Goal: Check status: Check status

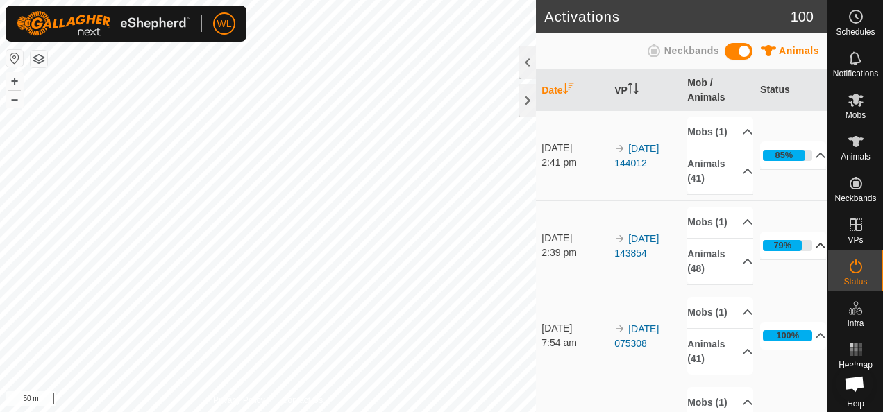
click at [808, 260] on p-accordion-header "79%" at bounding box center [793, 246] width 66 height 28
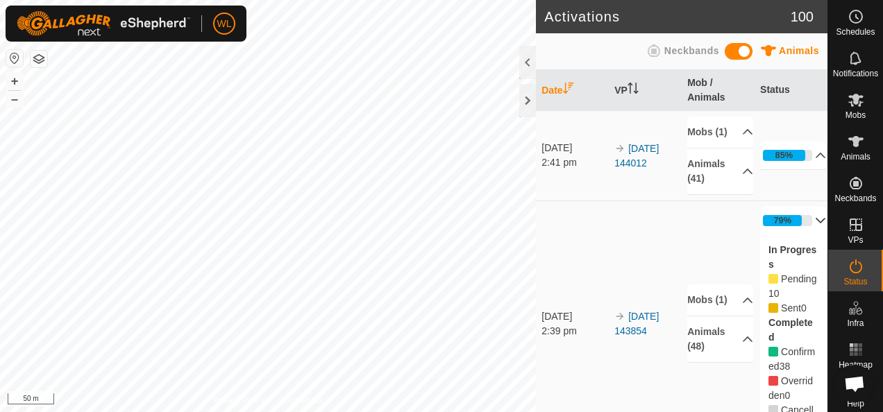
scroll to position [69, 0]
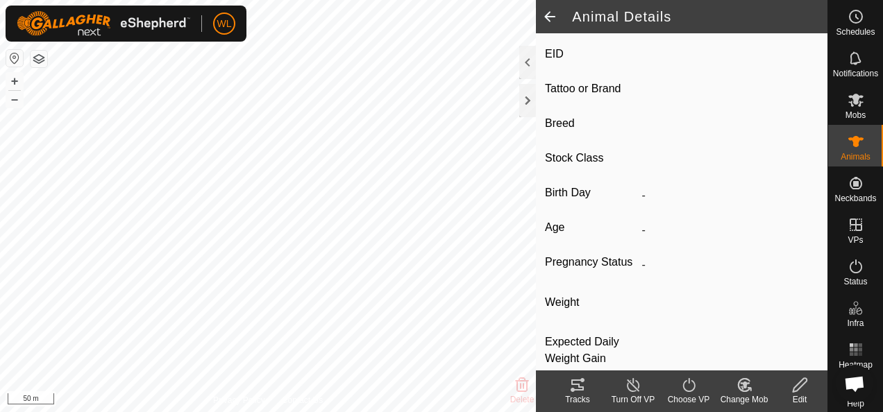
scroll to position [263, 0]
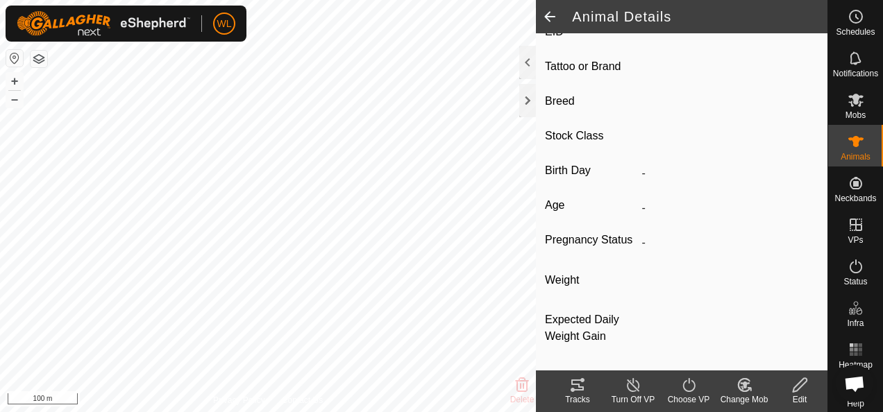
type input "W33"
type input "-"
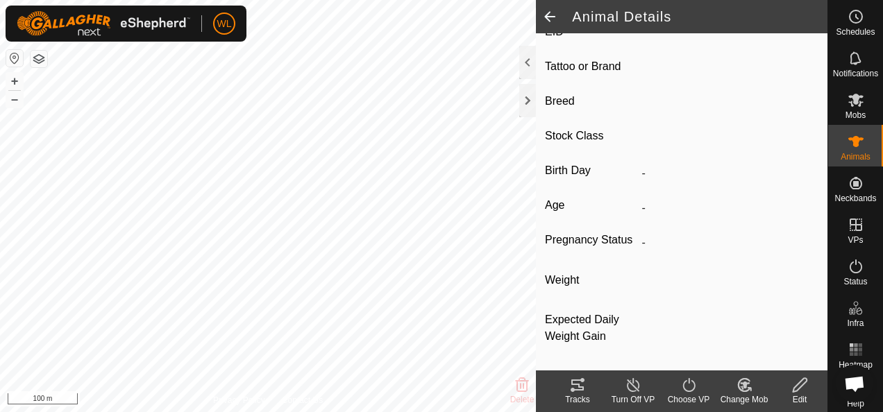
type input "0 kg"
type input "-"
